Goal: Information Seeking & Learning: Learn about a topic

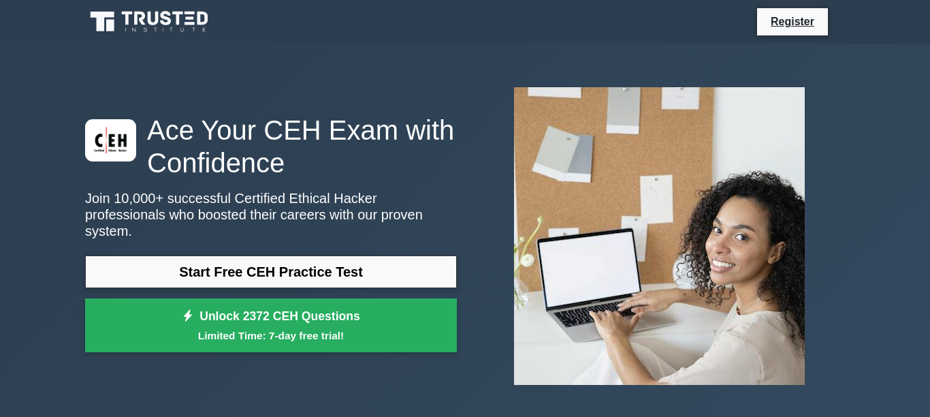
click at [285, 270] on link "Start Free CEH Practice Test" at bounding box center [271, 271] width 372 height 33
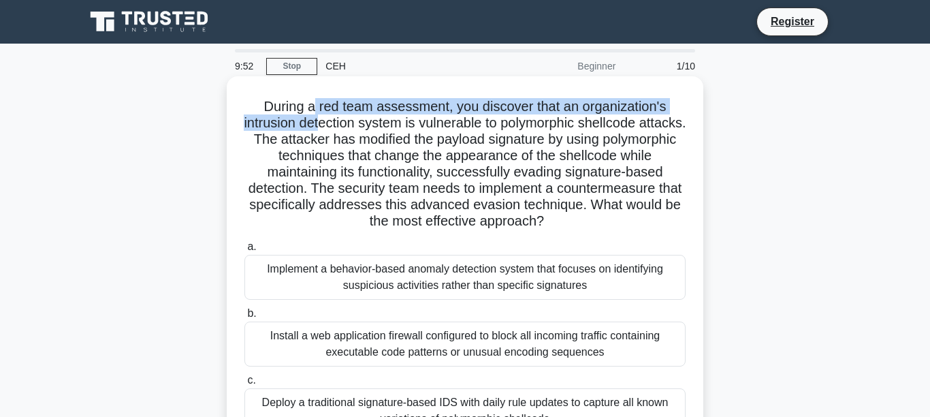
drag, startPoint x: 306, startPoint y: 111, endPoint x: 335, endPoint y: 116, distance: 29.0
click at [334, 115] on h5 "During a red team assessment, you discover that an organization's intrusion det…" at bounding box center [465, 164] width 444 height 132
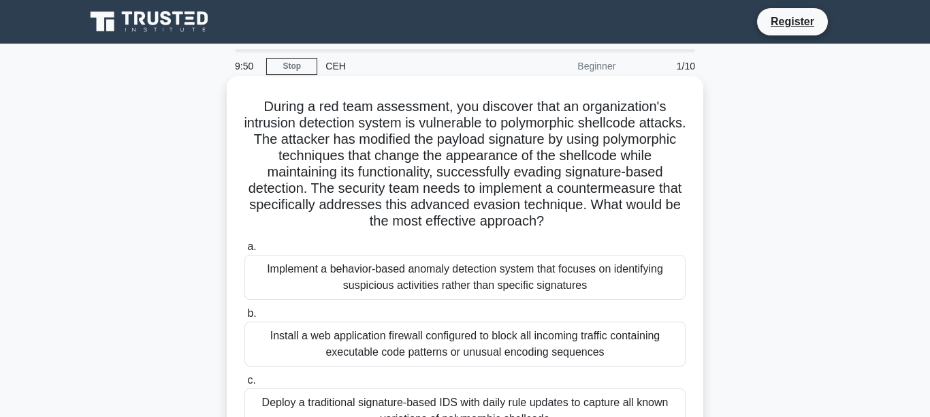
click at [345, 117] on h5 "During a red team assessment, you discover that an organization's intrusion det…" at bounding box center [465, 164] width 444 height 132
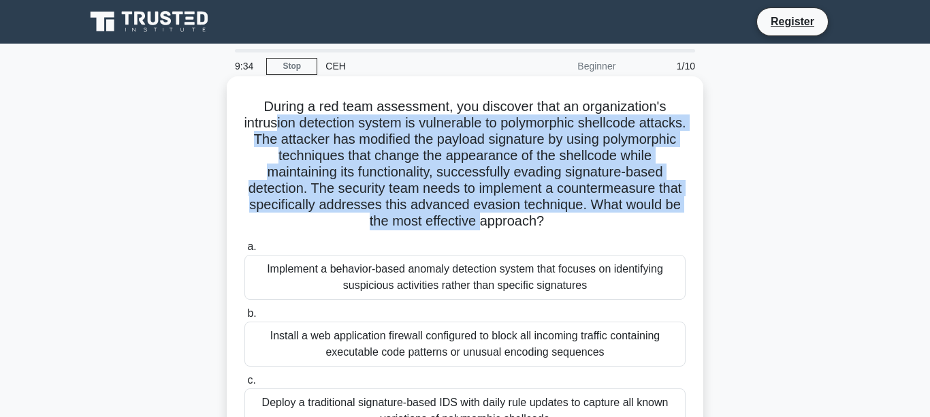
drag, startPoint x: 287, startPoint y: 113, endPoint x: 567, endPoint y: 226, distance: 301.9
click at [568, 226] on h5 "During a red team assessment, you discover that an organization's intrusion det…" at bounding box center [465, 164] width 444 height 132
click at [567, 226] on h5 "During a red team assessment, you discover that an organization's intrusion det…" at bounding box center [465, 164] width 444 height 132
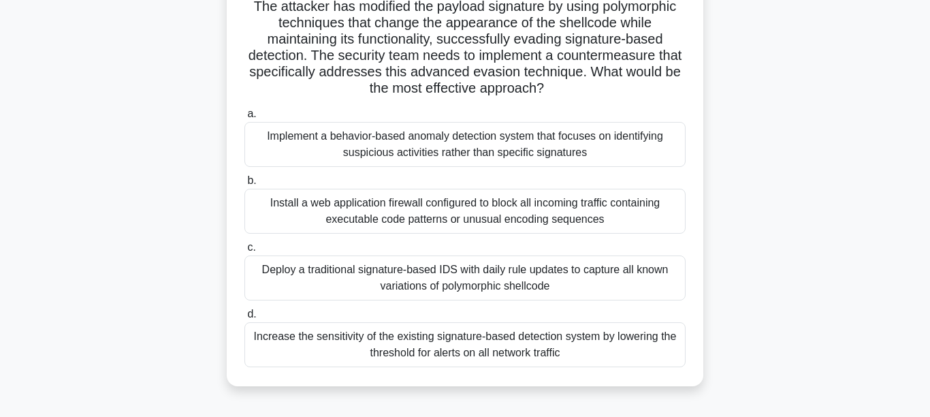
scroll to position [98, 0]
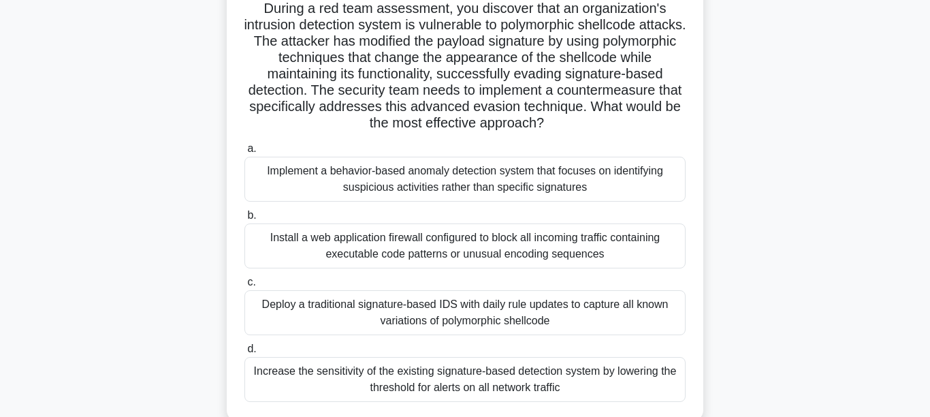
click at [421, 193] on div "Implement a behavior-based anomaly detection system that focuses on identifying…" at bounding box center [464, 179] width 441 height 45
click at [244, 153] on input "a. Implement a behavior-based anomaly detection system that focuses on identify…" at bounding box center [244, 148] width 0 height 9
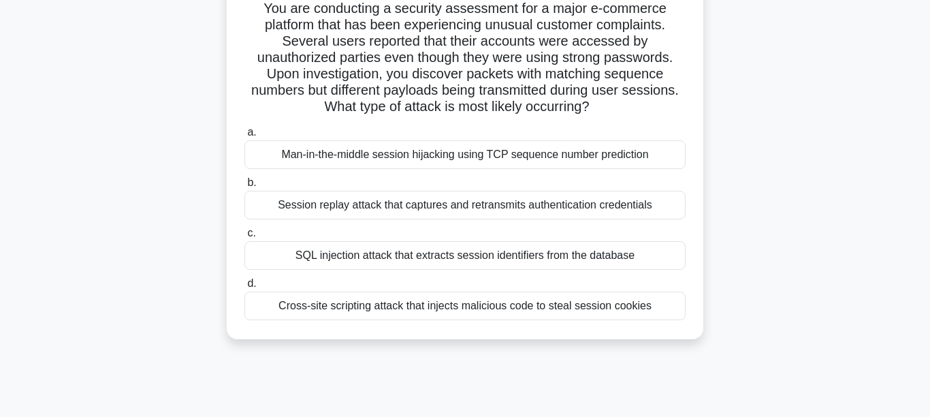
scroll to position [0, 0]
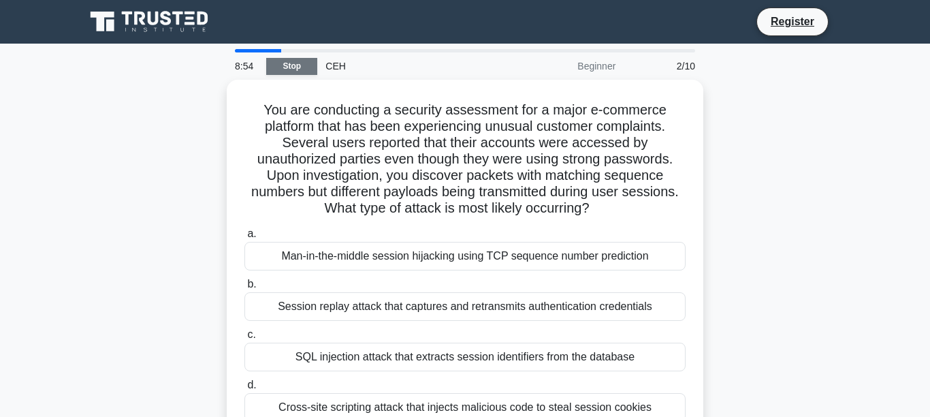
click at [303, 69] on link "Stop" at bounding box center [291, 66] width 51 height 17
